Goal: Information Seeking & Learning: Check status

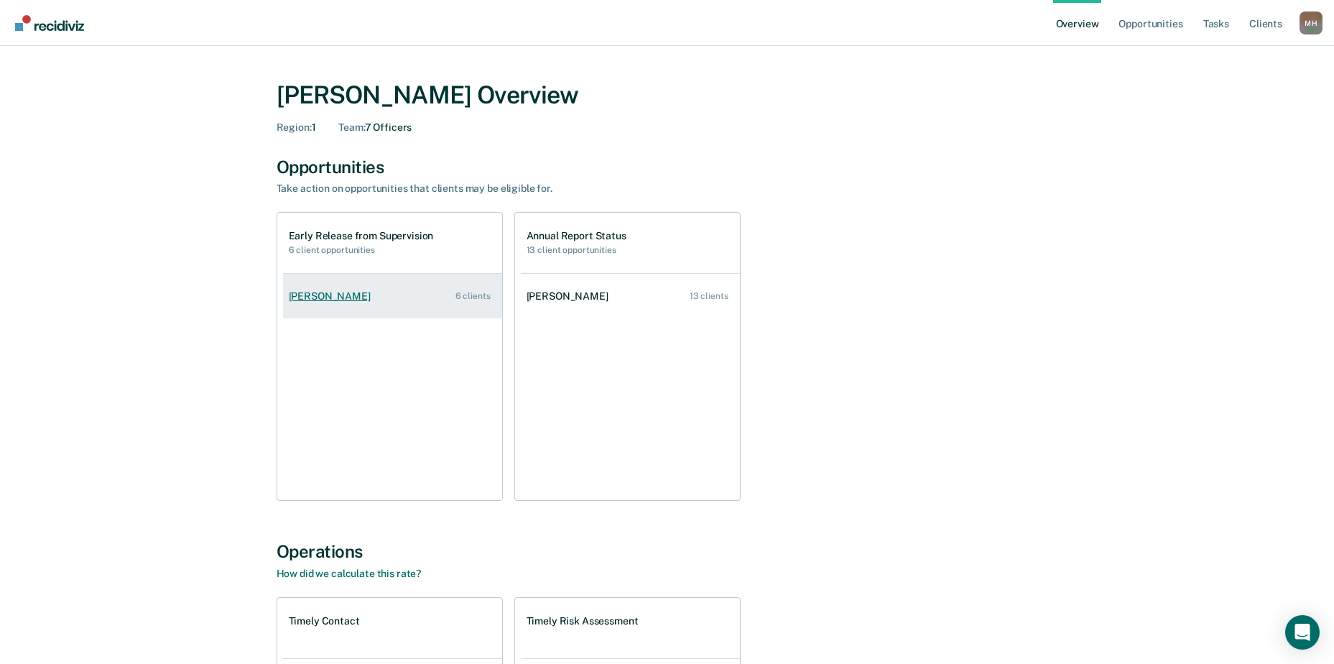
click at [408, 296] on link "[PERSON_NAME] 6 clients" at bounding box center [392, 296] width 219 height 41
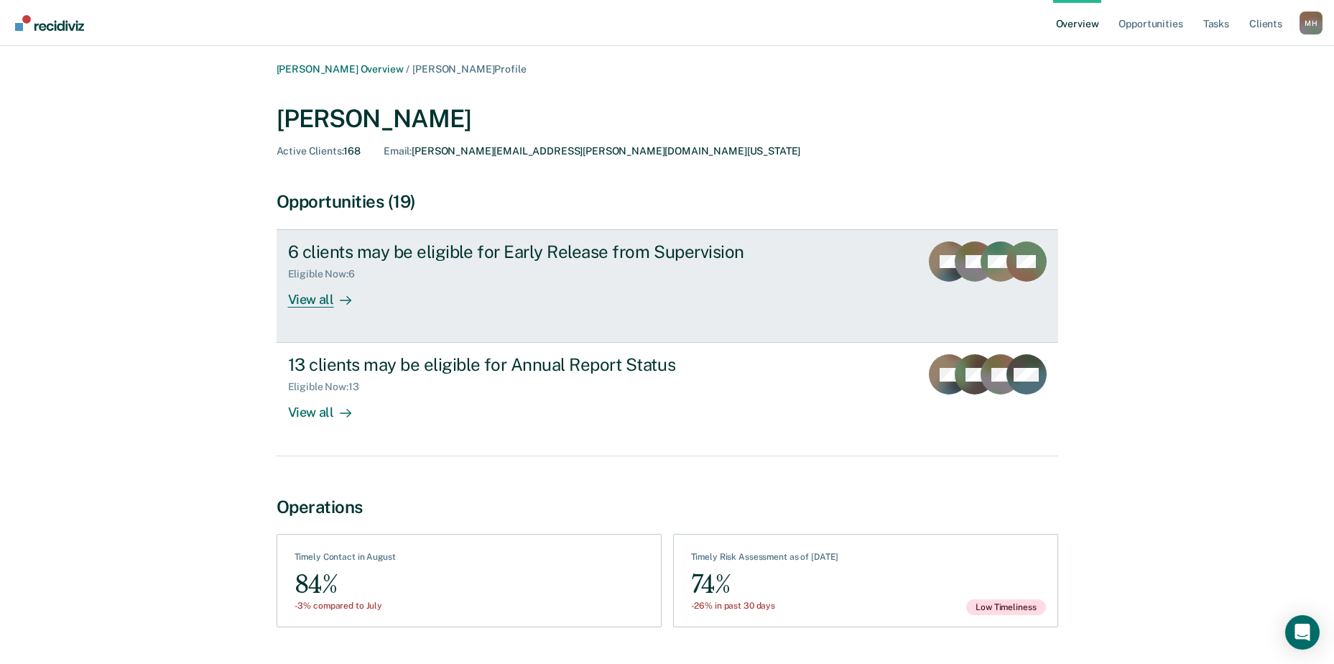
click at [364, 249] on div "6 clients may be eligible for Early Release from Supervision" at bounding box center [540, 251] width 504 height 21
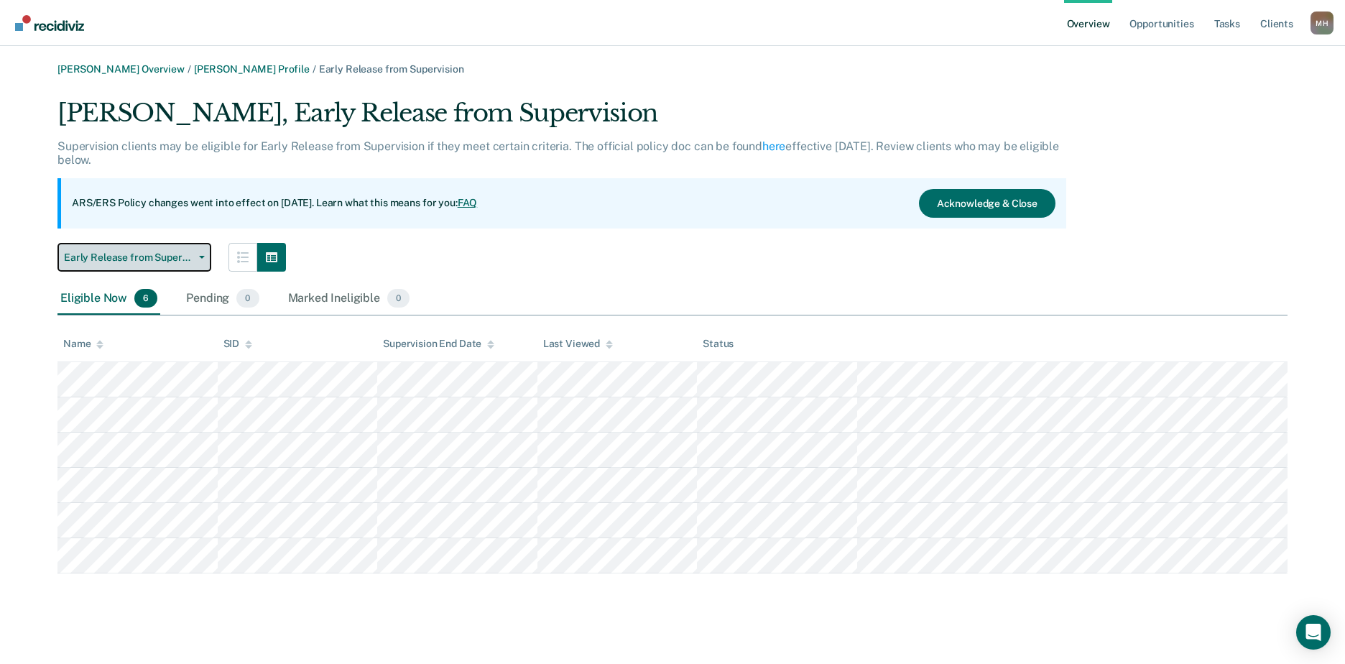
click at [147, 259] on span "Early Release from Supervision" at bounding box center [128, 257] width 129 height 12
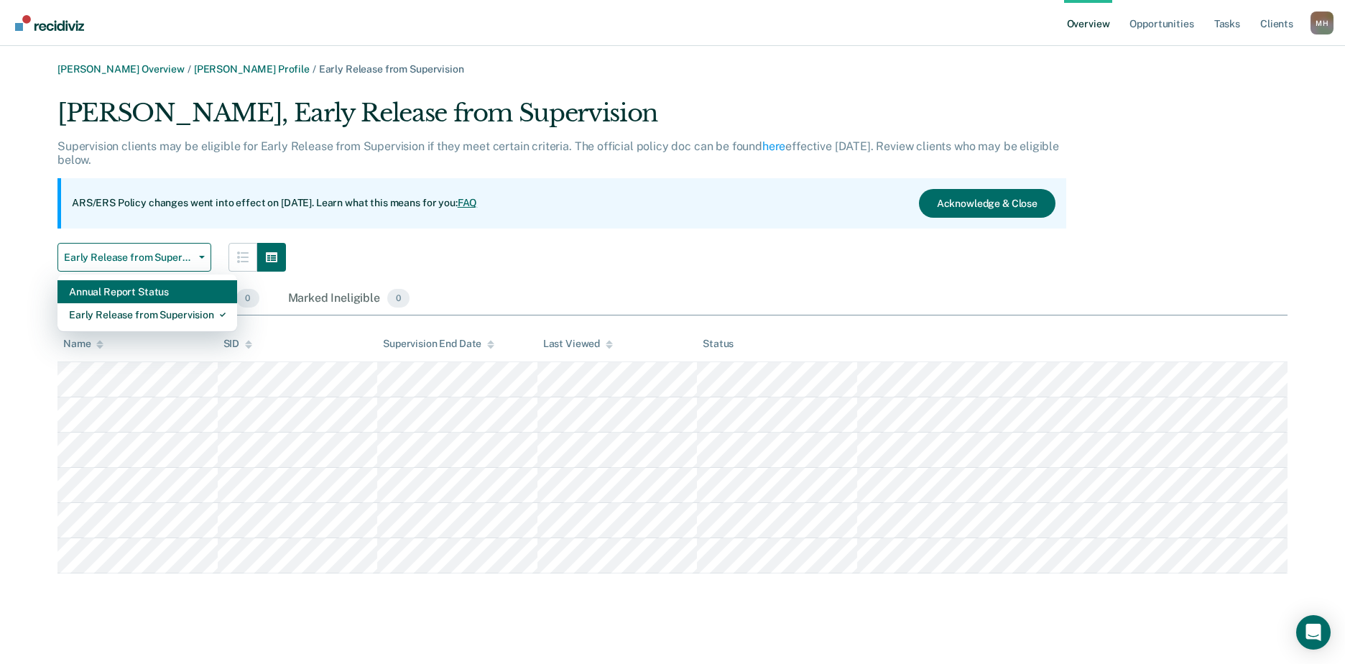
click at [165, 288] on div "Annual Report Status" at bounding box center [147, 291] width 157 height 23
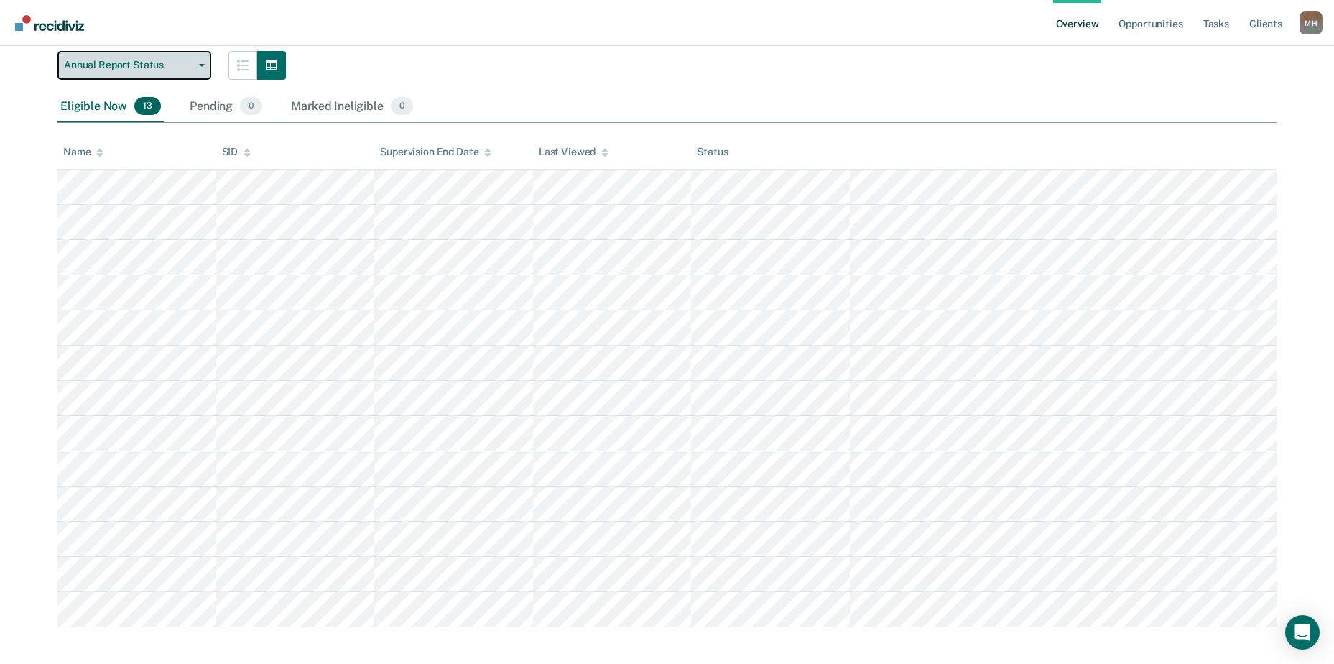
scroll to position [188, 0]
